Goal: Task Accomplishment & Management: Use online tool/utility

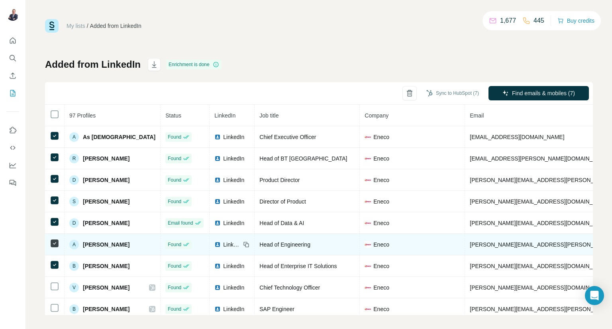
scroll to position [29, 0]
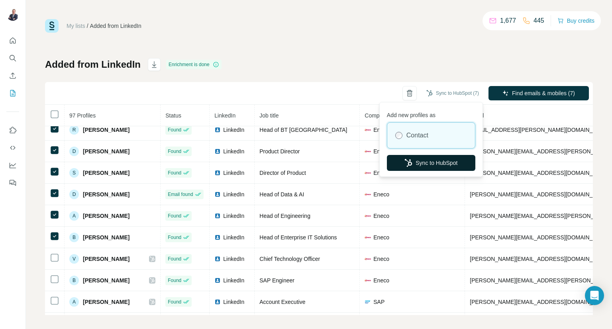
click at [431, 163] on button "Sync to HubSpot" at bounding box center [431, 163] width 88 height 16
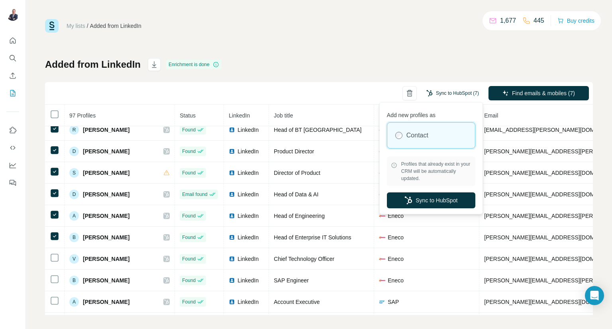
click at [438, 93] on button "Sync to HubSpot (7)" at bounding box center [453, 93] width 64 height 12
click at [422, 200] on button "Sync to HubSpot" at bounding box center [431, 200] width 88 height 16
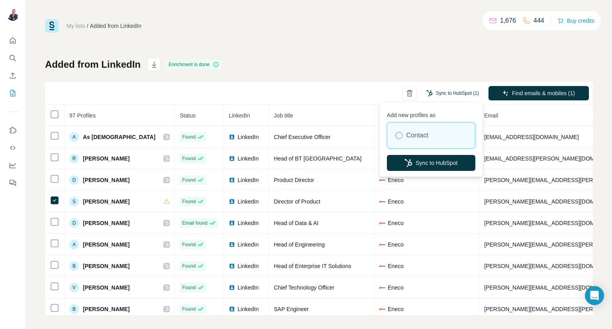
click at [452, 91] on button "Sync to HubSpot (1)" at bounding box center [453, 93] width 64 height 12
click at [433, 163] on button "Sync to HubSpot" at bounding box center [431, 163] width 88 height 16
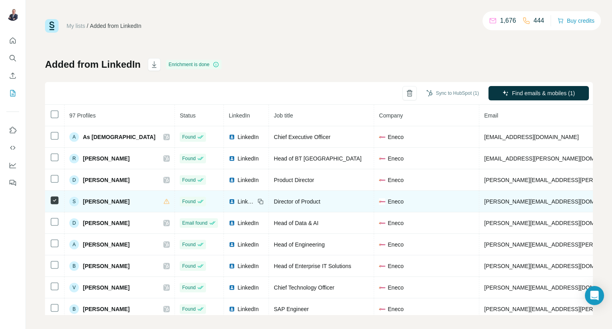
click at [110, 201] on span "[PERSON_NAME]" at bounding box center [106, 202] width 47 height 8
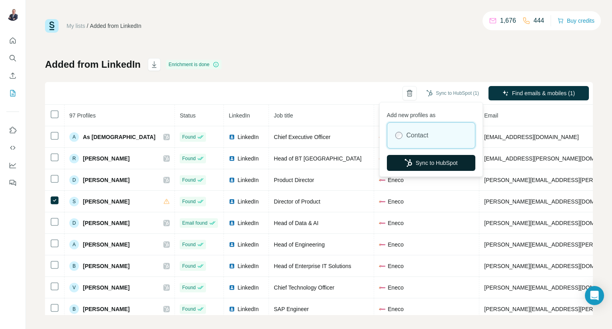
click at [423, 161] on button "Sync to HubSpot" at bounding box center [431, 163] width 88 height 16
click at [457, 89] on button "Sync to HubSpot (1)" at bounding box center [453, 93] width 64 height 12
click at [419, 160] on button "Sync to HubSpot" at bounding box center [431, 163] width 88 height 16
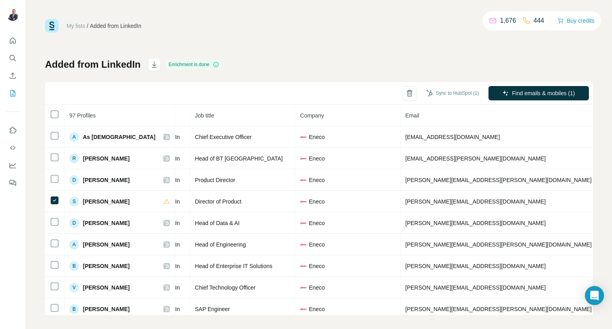
scroll to position [0, 85]
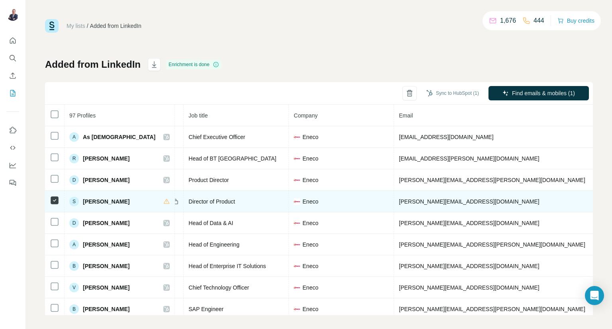
drag, startPoint x: 532, startPoint y: 199, endPoint x: 488, endPoint y: 202, distance: 43.9
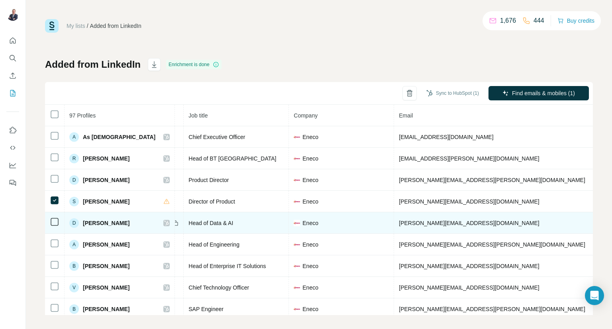
copy span "[PHONE_NUMBER]"
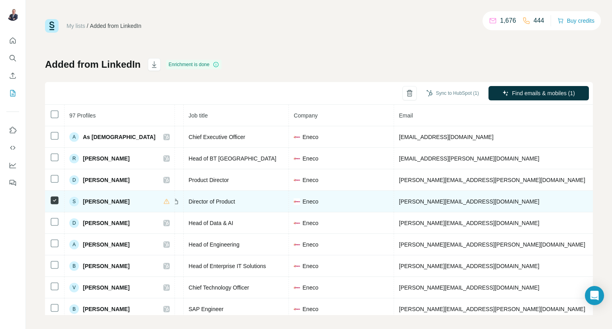
drag, startPoint x: 501, startPoint y: 201, endPoint x: 530, endPoint y: 205, distance: 29.0
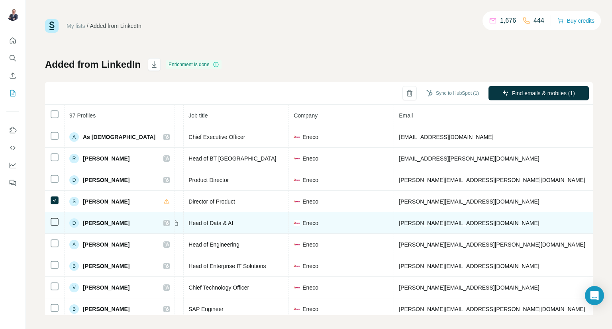
copy span "581214017"
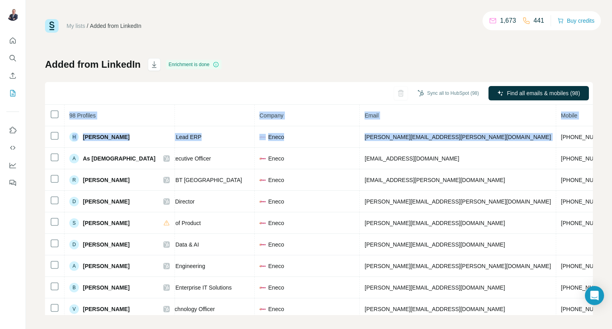
scroll to position [0, 163]
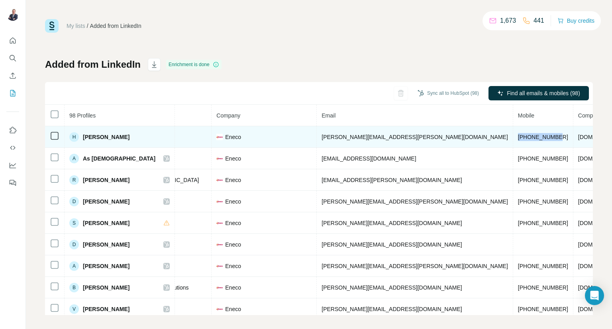
drag, startPoint x: 552, startPoint y: 136, endPoint x: 434, endPoint y: 134, distance: 117.6
click at [513, 134] on td "[PHONE_NUMBER]" at bounding box center [543, 137] width 60 height 22
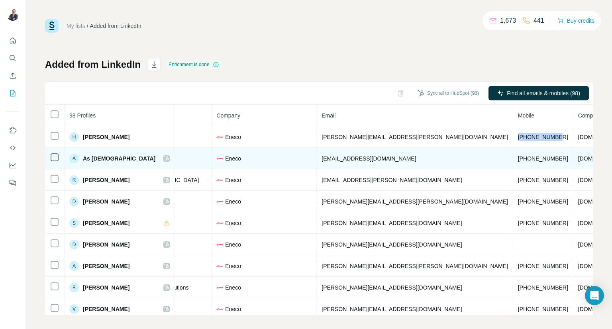
copy span "[PHONE_NUMBER]"
